Goal: Task Accomplishment & Management: Use online tool/utility

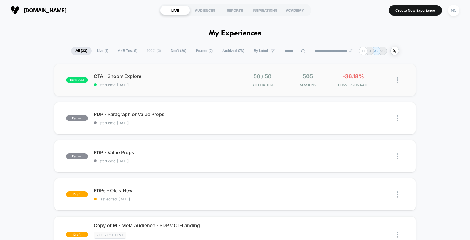
click at [203, 89] on div "published CTA - Shop v Explore start date: [DATE] 50 / 50 Allocation 505 Sessio…" at bounding box center [235, 80] width 362 height 32
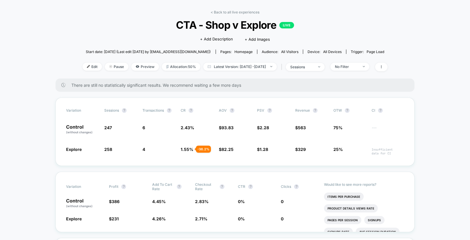
scroll to position [36, 0]
